Goal: Task Accomplishment & Management: Use online tool/utility

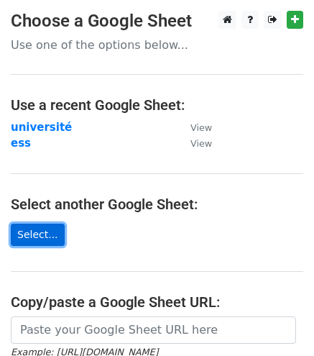
click at [37, 235] on link "Select..." at bounding box center [38, 235] width 54 height 22
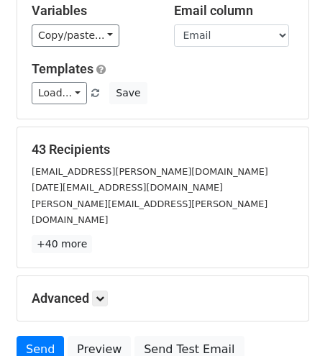
scroll to position [152, 0]
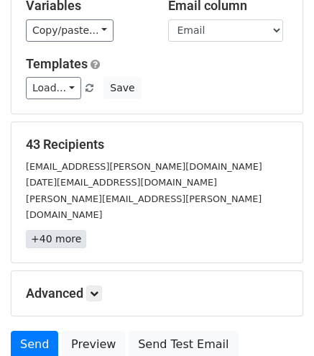
click at [58, 230] on link "+40 more" at bounding box center [56, 239] width 60 height 18
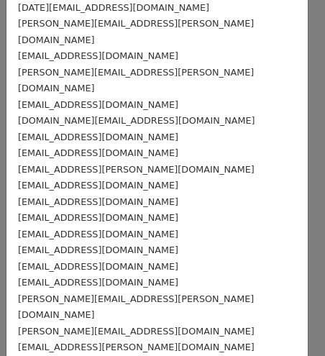
scroll to position [0, 0]
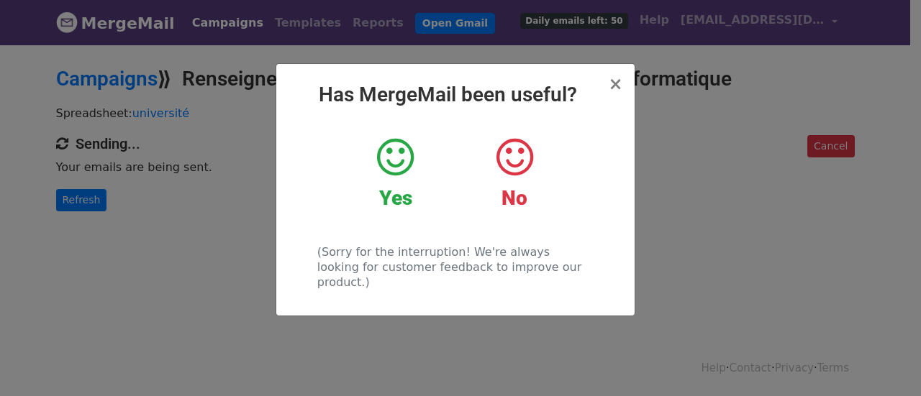
click at [394, 163] on icon at bounding box center [395, 157] width 37 height 43
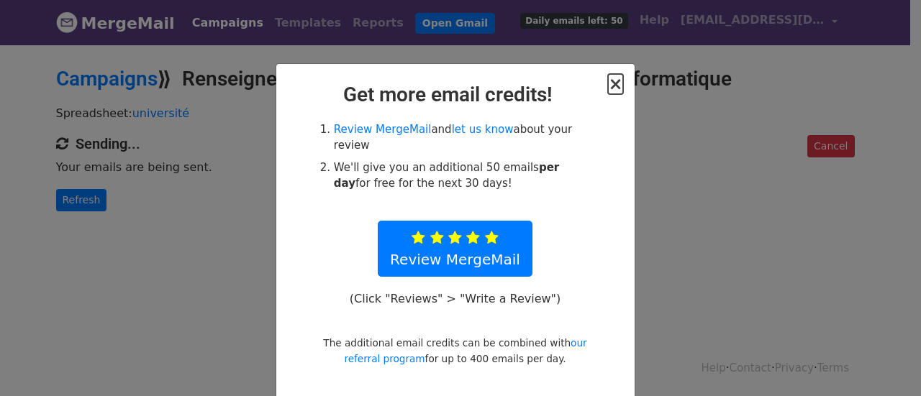
click at [610, 81] on span "×" at bounding box center [615, 84] width 14 height 20
